Goal: Task Accomplishment & Management: Manage account settings

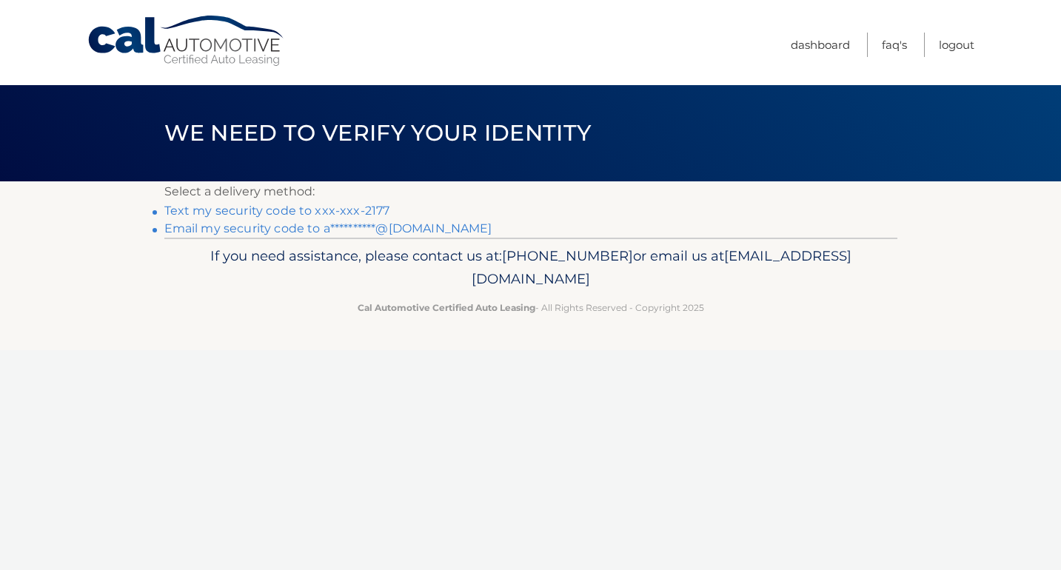
click at [254, 215] on link "Text my security code to xxx-xxx-2177" at bounding box center [277, 211] width 226 height 14
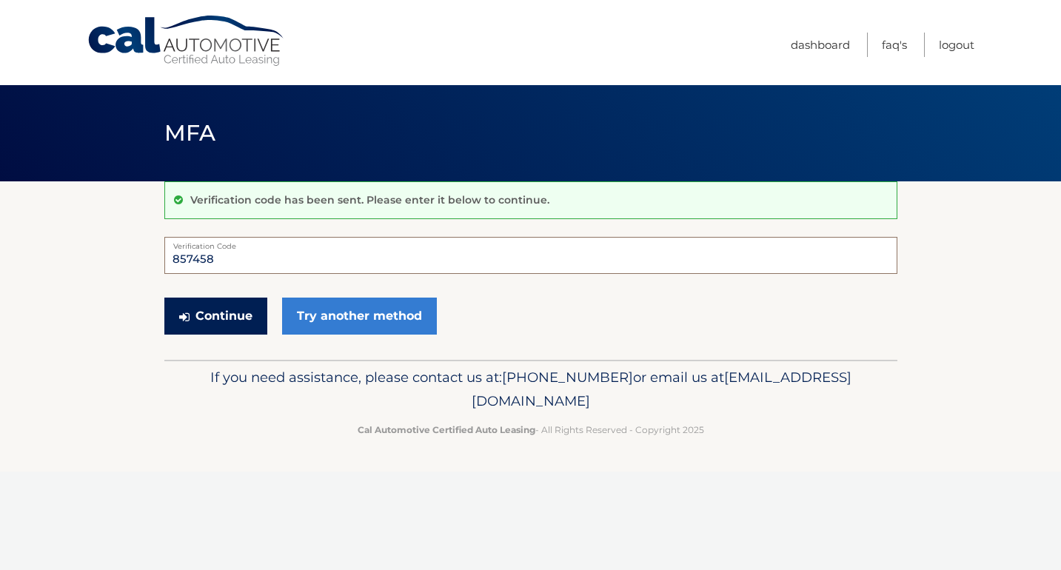
type input "857458"
click at [219, 321] on button "Continue" at bounding box center [215, 316] width 103 height 37
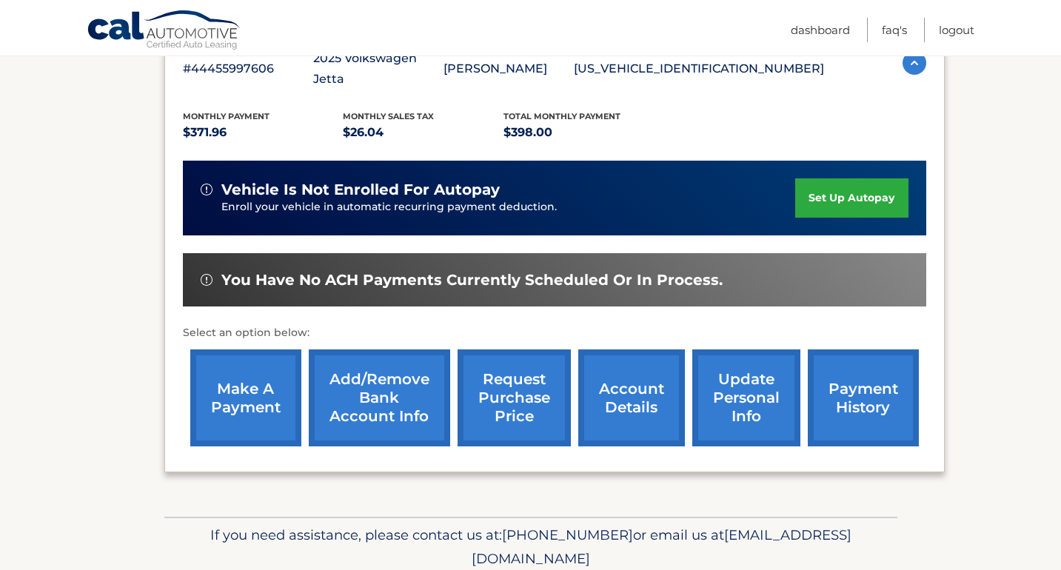
scroll to position [308, 0]
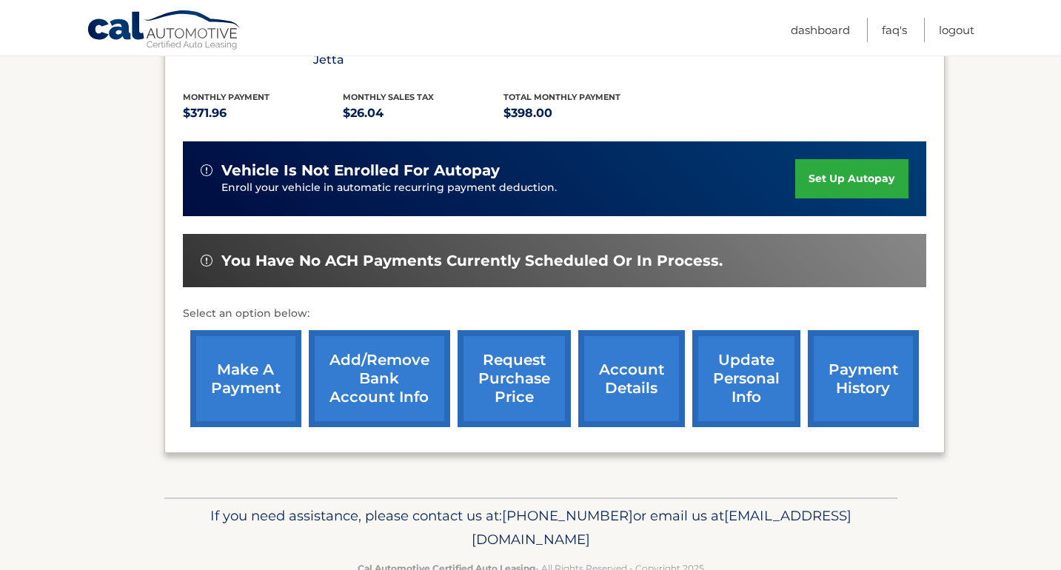
click at [634, 346] on link "account details" at bounding box center [631, 378] width 107 height 97
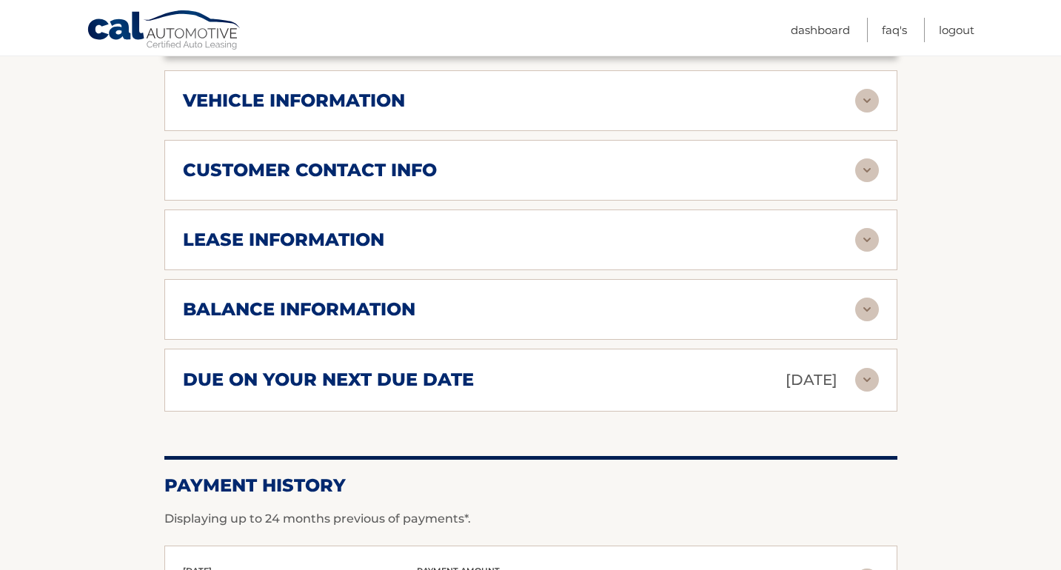
scroll to position [727, 0]
click at [878, 367] on img at bounding box center [867, 379] width 24 height 24
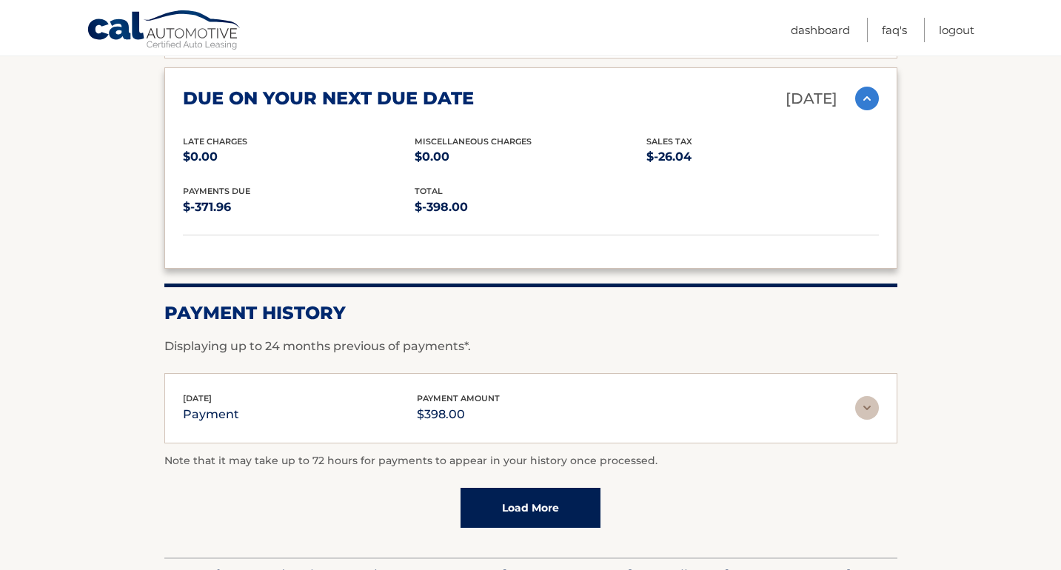
scroll to position [1010, 0]
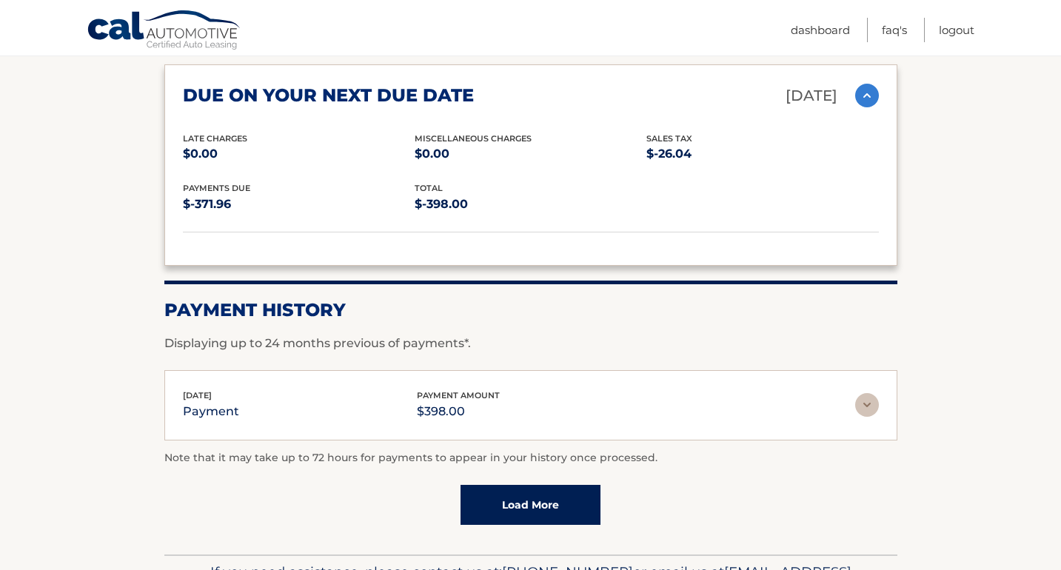
click at [867, 393] on div "Oct 07, 2025 payment payment amount $398.00" at bounding box center [531, 405] width 696 height 33
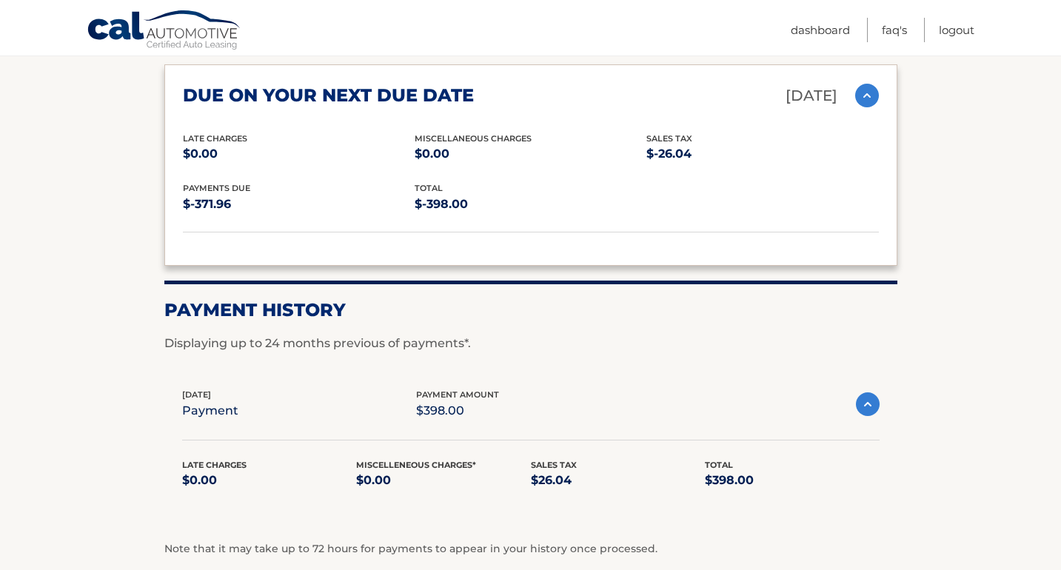
click at [871, 393] on img at bounding box center [868, 405] width 24 height 24
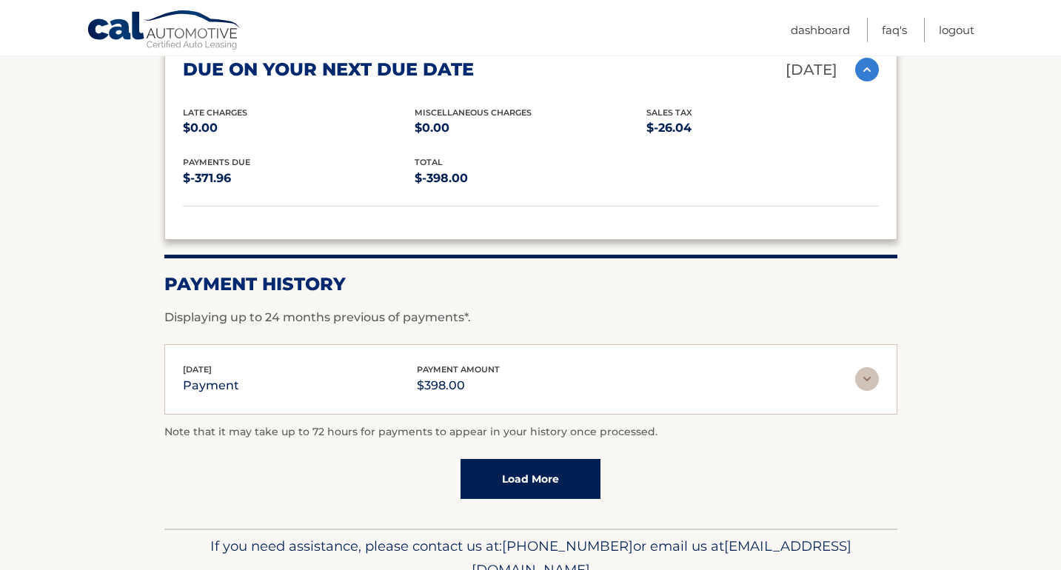
scroll to position [1039, 0]
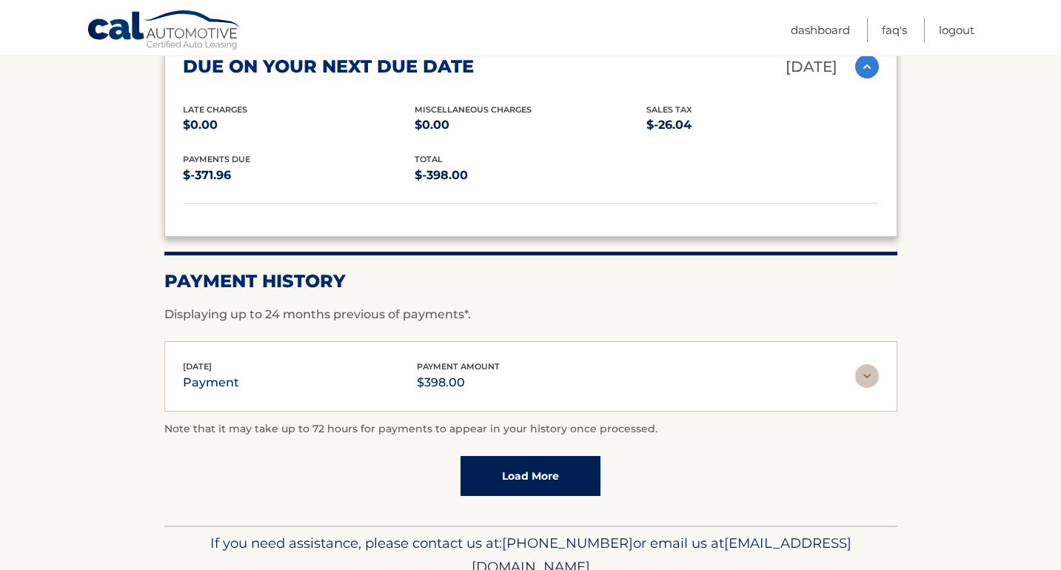
click at [532, 456] on link "Load More" at bounding box center [531, 476] width 140 height 40
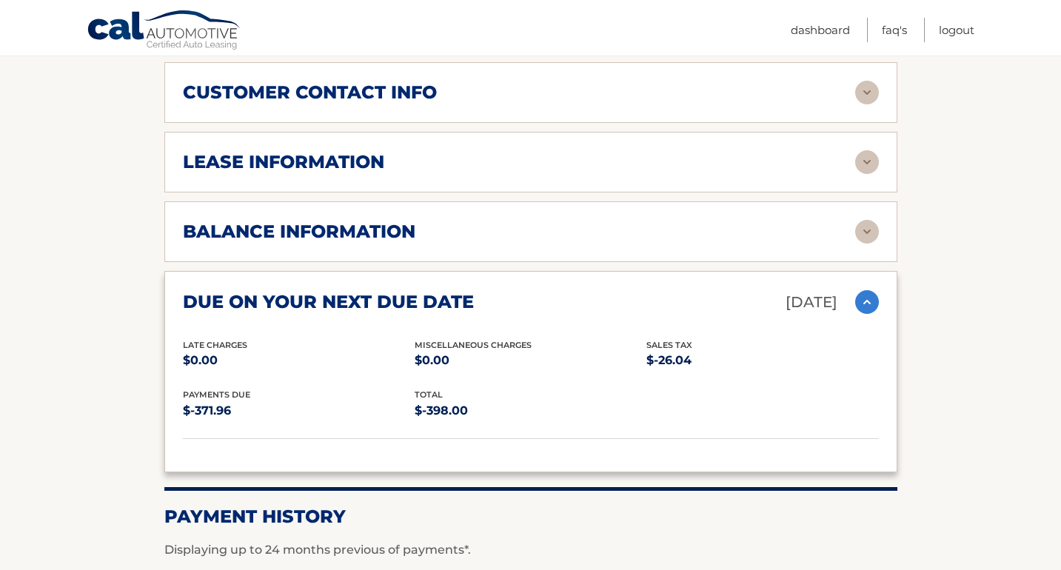
scroll to position [804, 0]
click at [863, 290] on img at bounding box center [867, 302] width 24 height 24
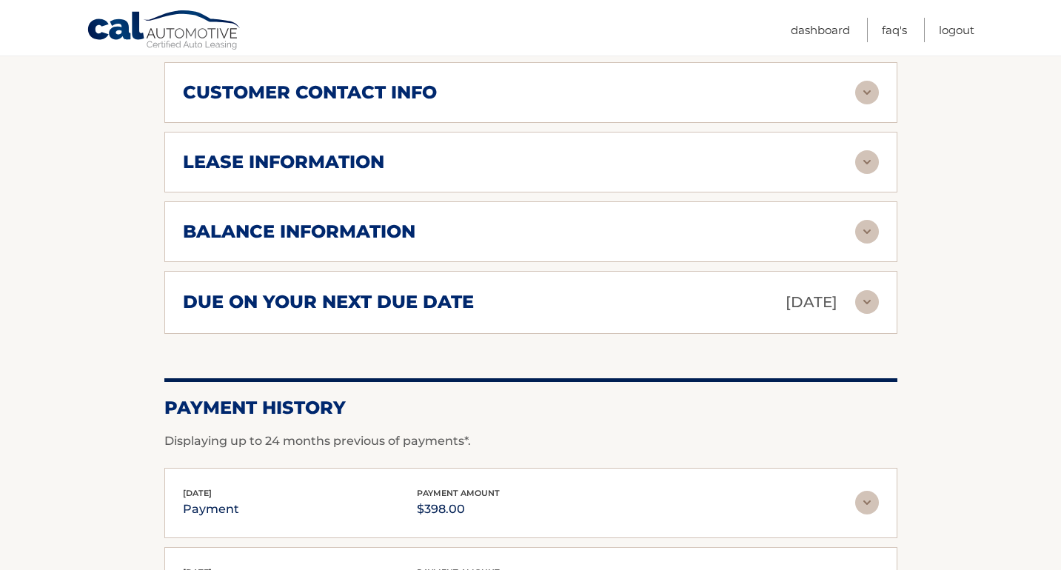
click at [867, 220] on img at bounding box center [867, 232] width 24 height 24
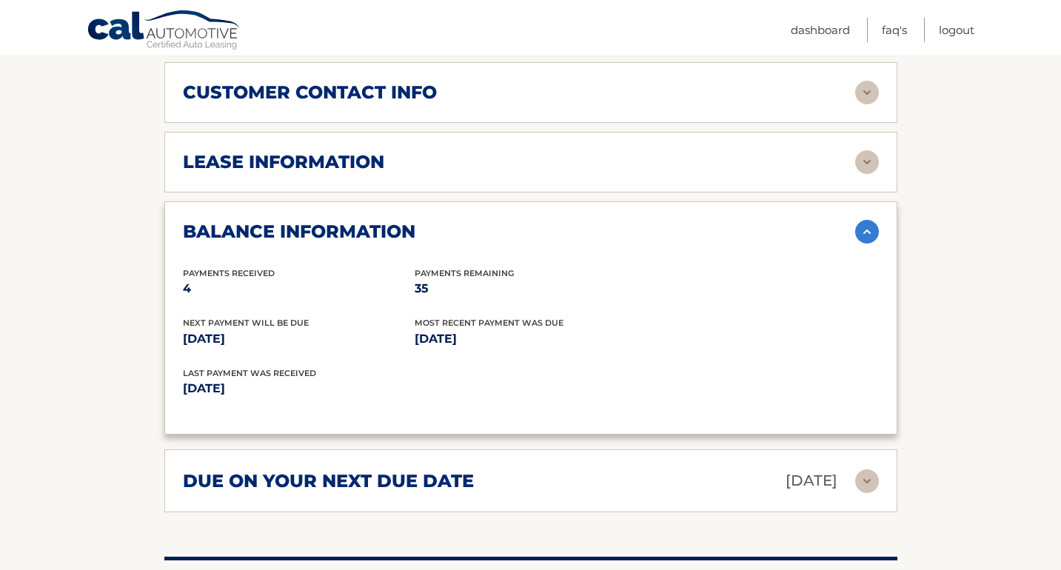
click at [872, 150] on img at bounding box center [867, 162] width 24 height 24
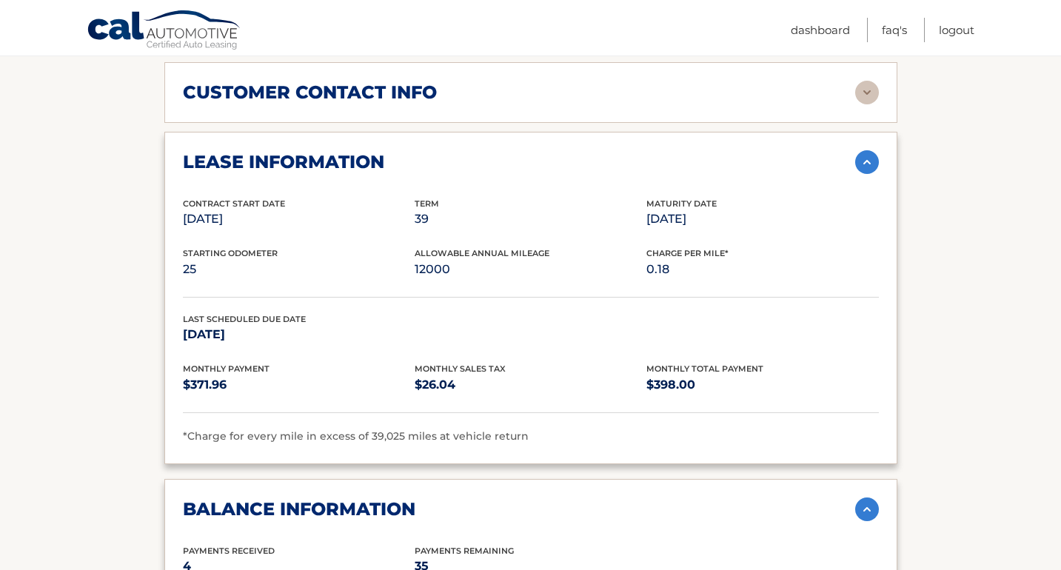
click at [875, 150] on img at bounding box center [867, 162] width 24 height 24
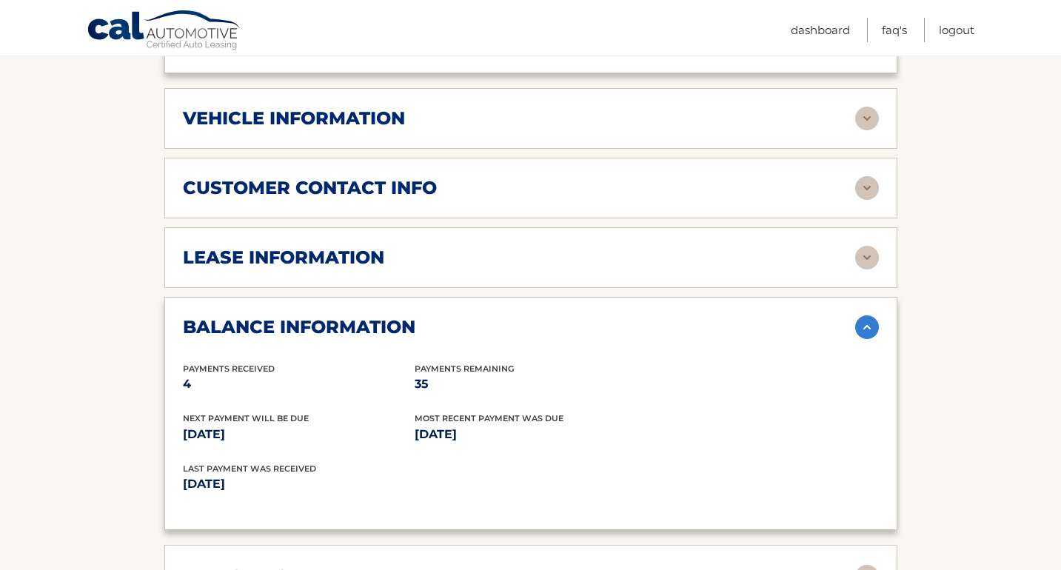
scroll to position [707, 0]
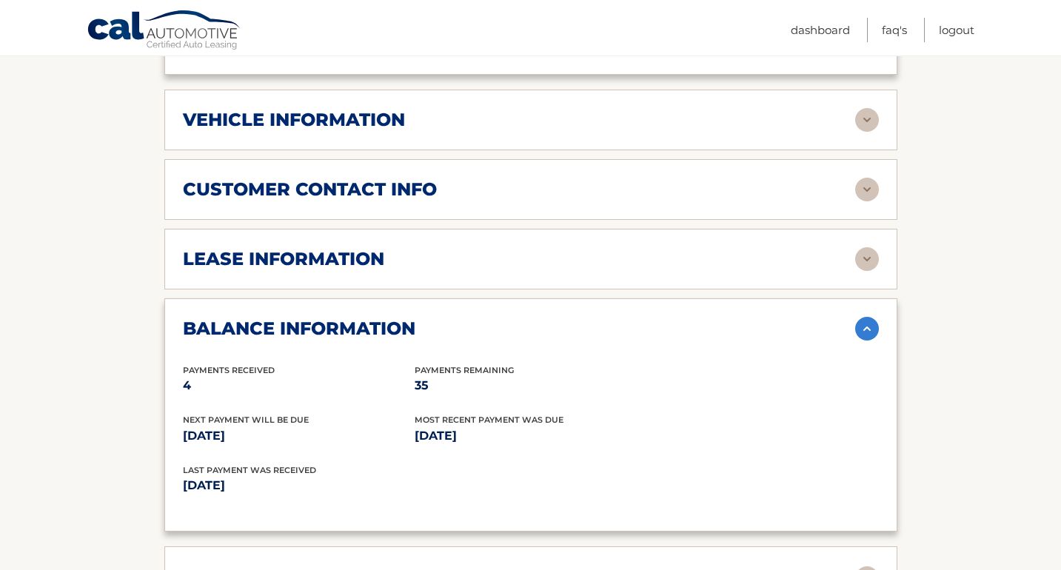
click at [873, 178] on img at bounding box center [867, 190] width 24 height 24
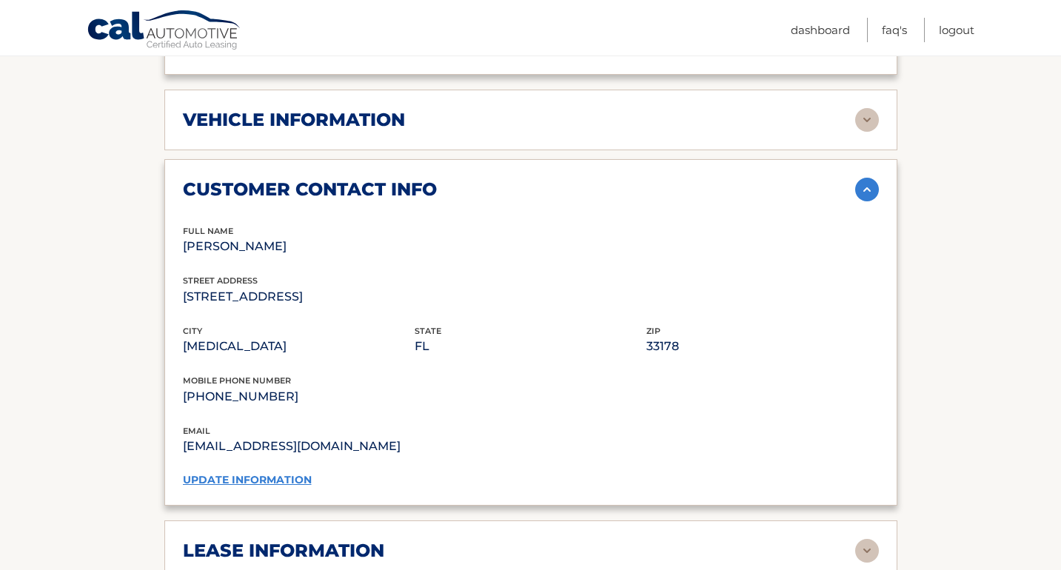
scroll to position [670, 0]
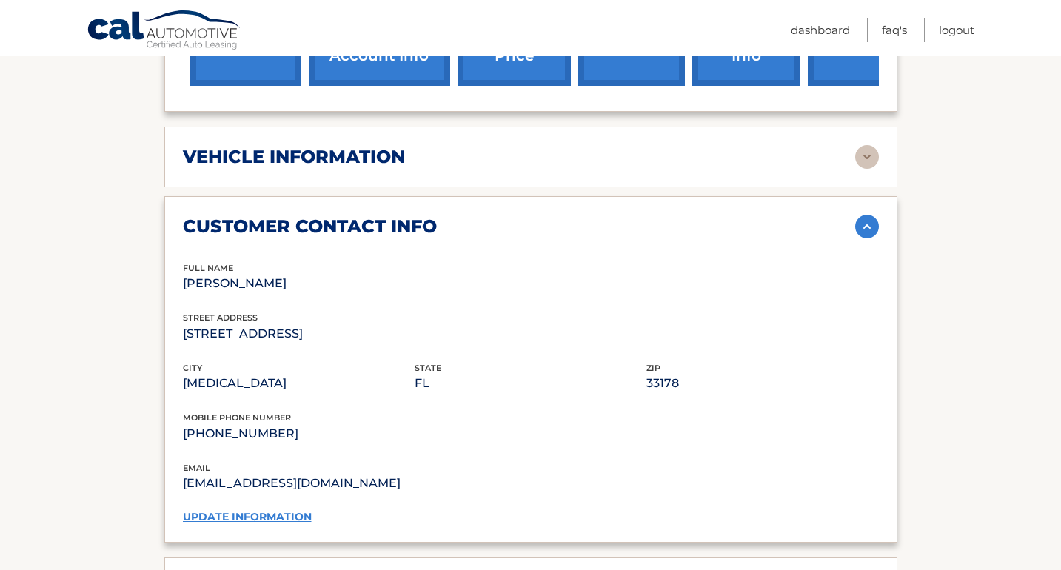
click at [288, 510] on link "update information" at bounding box center [247, 516] width 129 height 13
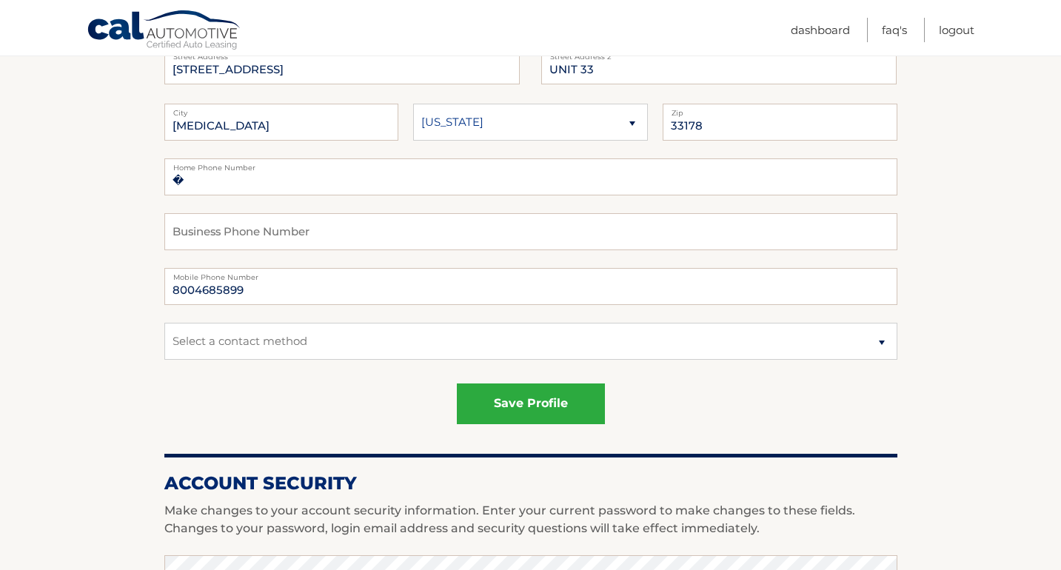
scroll to position [240, 0]
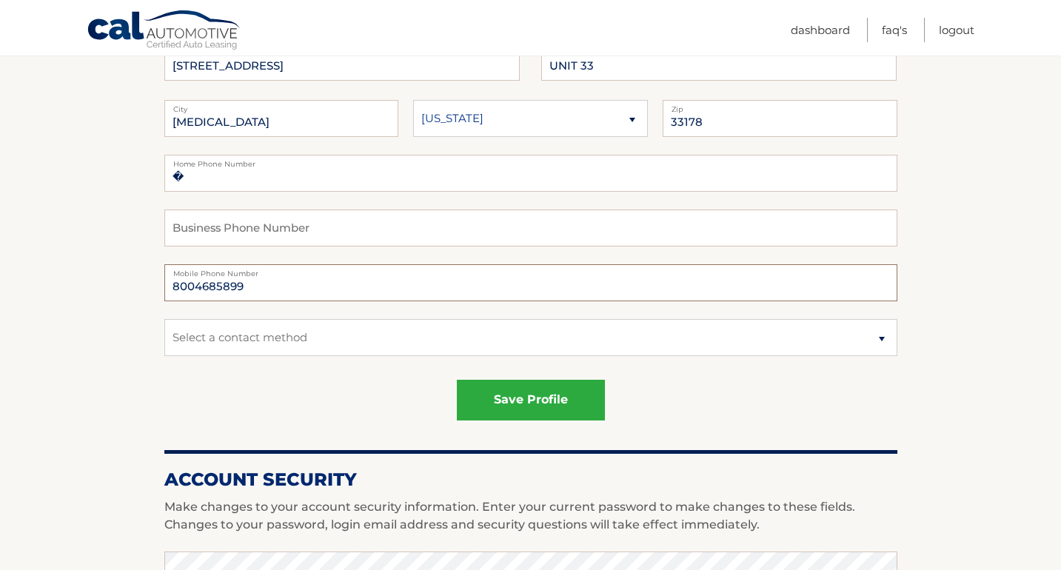
drag, startPoint x: 472, startPoint y: 293, endPoint x: 189, endPoint y: 248, distance: 286.4
click at [189, 248] on fieldset "� Home Phone Number Business Phone Number 8004685899 Mobile Phone Number Select…" at bounding box center [530, 264] width 733 height 219
type input "3056132177"
click at [549, 407] on button "save profile" at bounding box center [531, 400] width 148 height 41
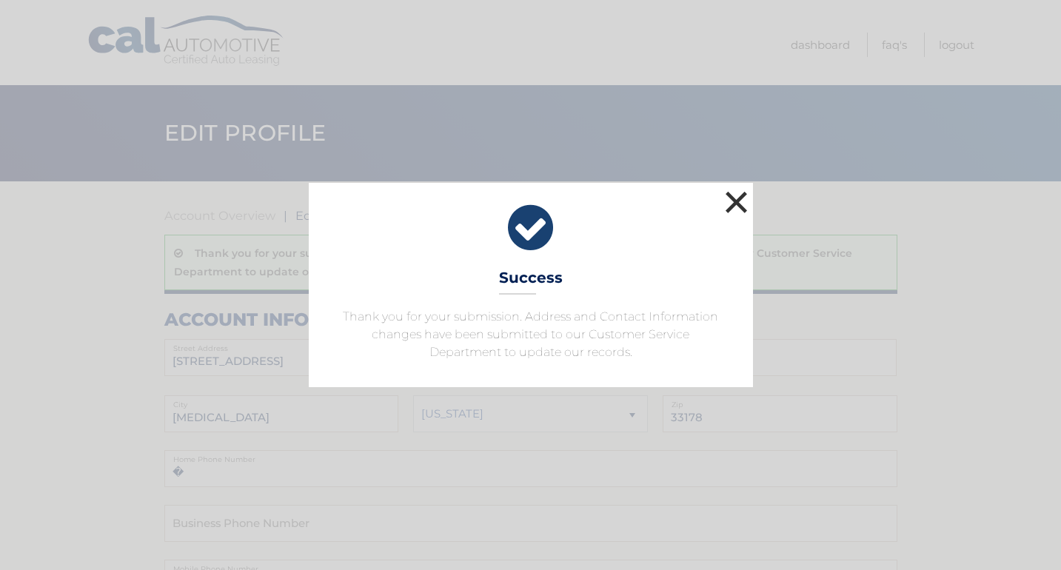
click at [735, 206] on button "×" at bounding box center [737, 202] width 30 height 30
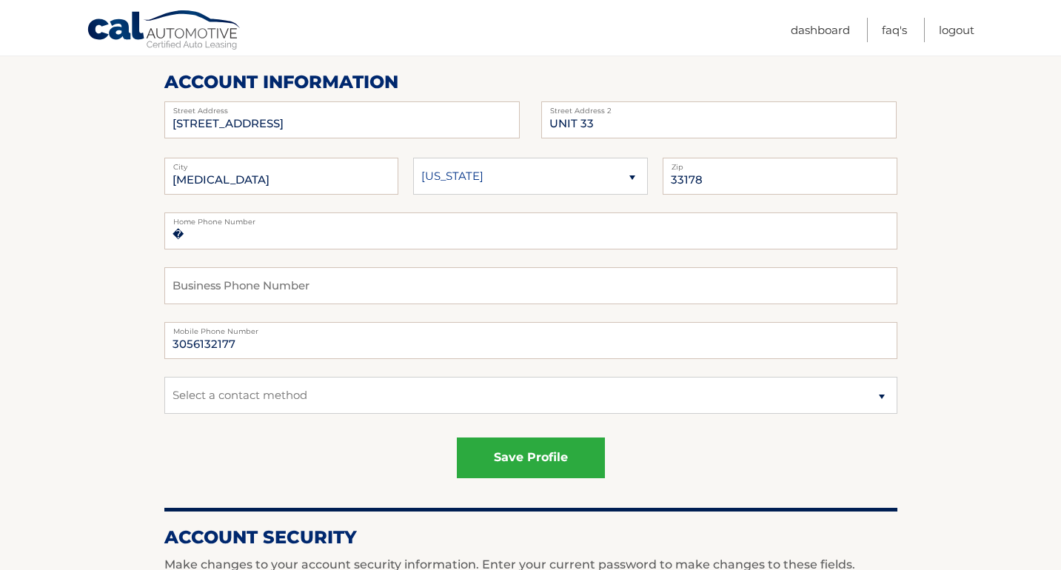
scroll to position [257, 0]
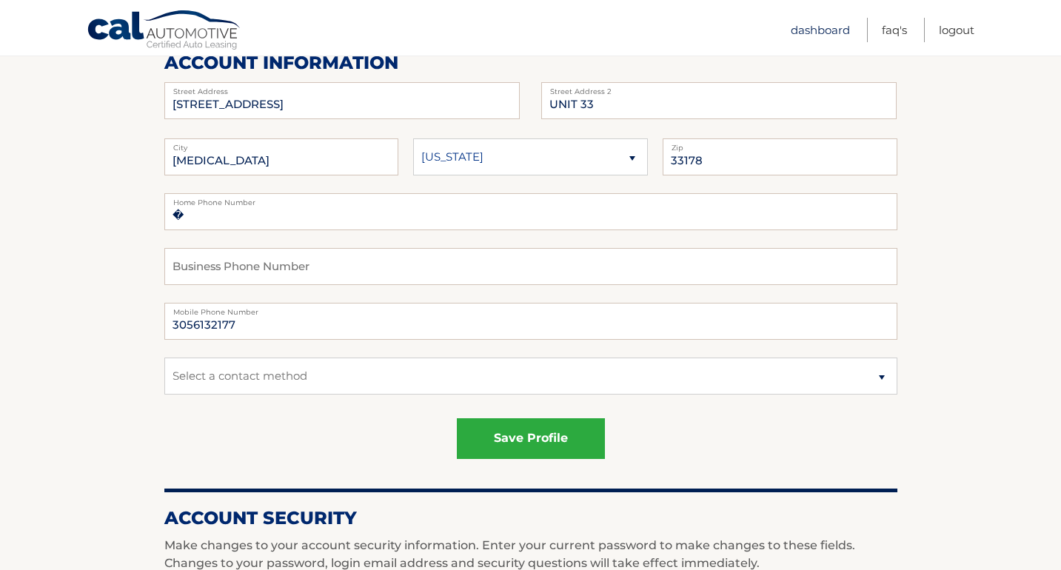
click at [819, 32] on link "Dashboard" at bounding box center [820, 30] width 59 height 24
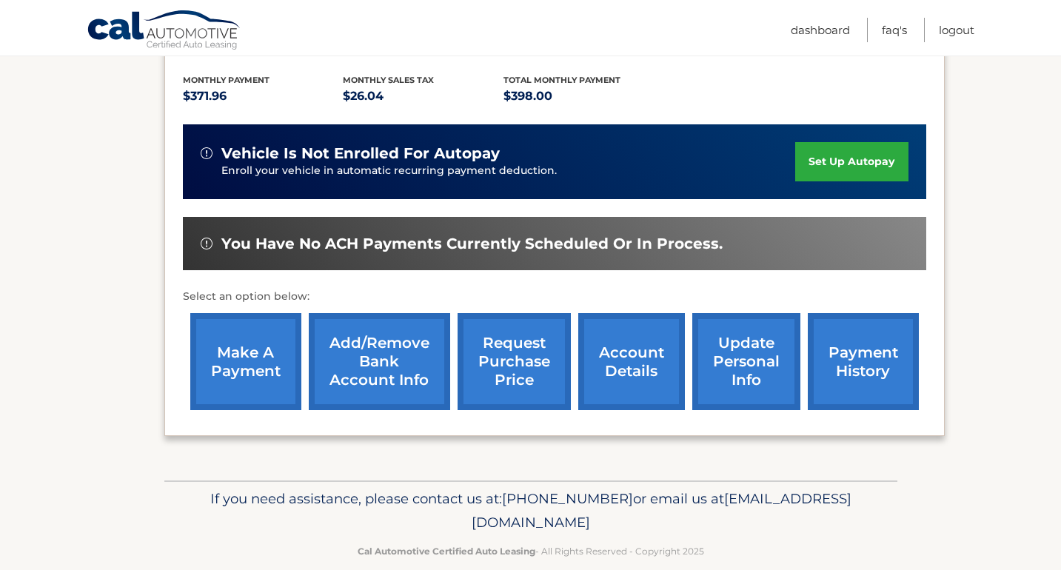
scroll to position [324, 0]
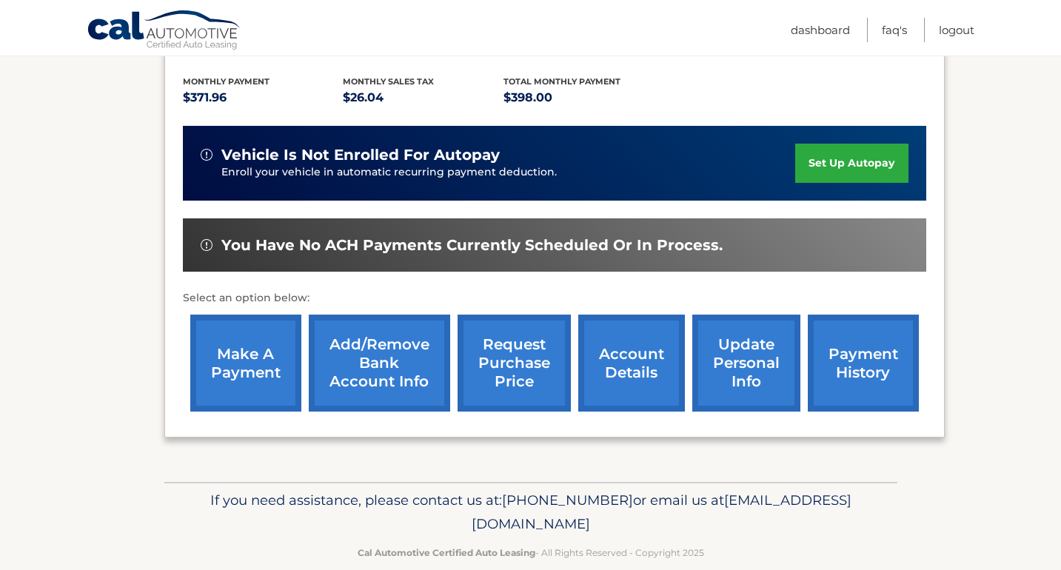
click at [857, 347] on link "payment history" at bounding box center [863, 363] width 111 height 97
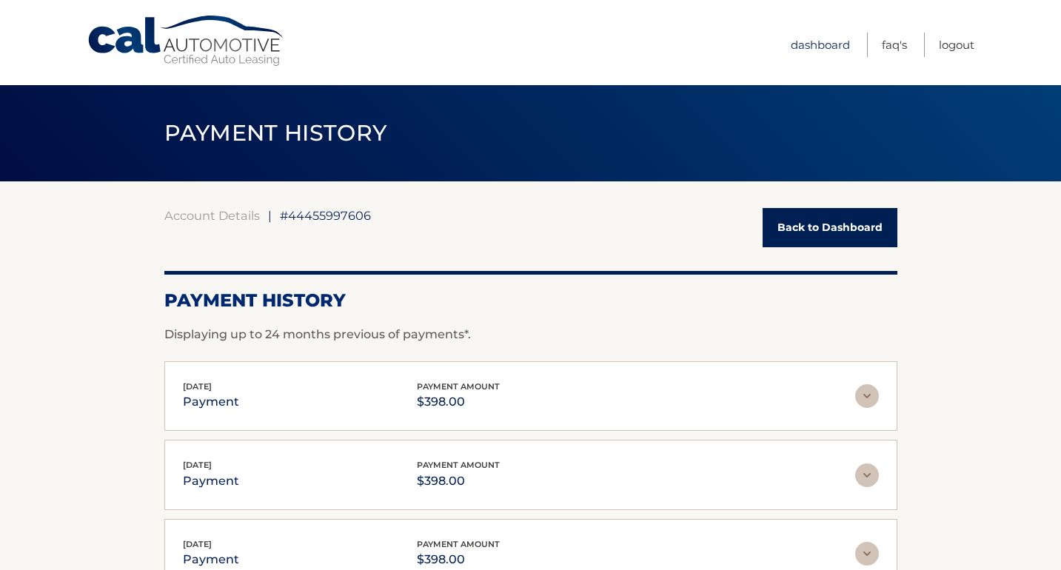
click at [819, 39] on link "Dashboard" at bounding box center [820, 45] width 59 height 24
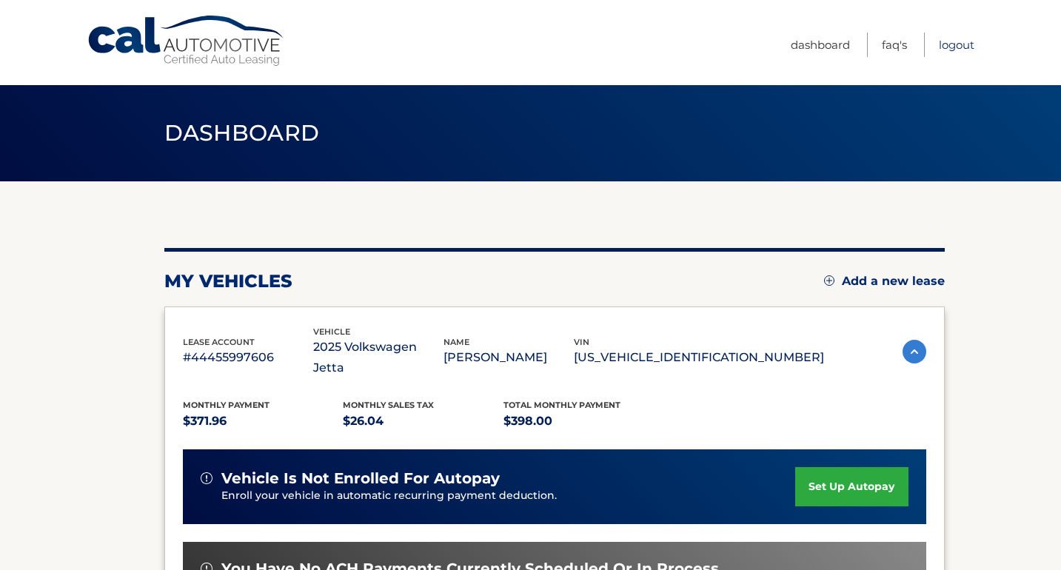
click at [953, 55] on link "Logout" at bounding box center [957, 45] width 36 height 24
